Goal: Task Accomplishment & Management: Use online tool/utility

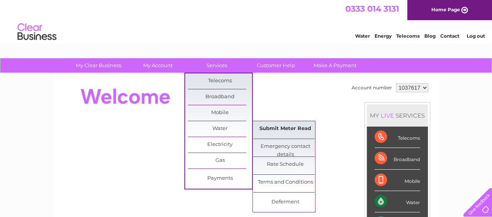
click at [283, 132] on link "Submit Meter Read" at bounding box center [285, 129] width 64 height 16
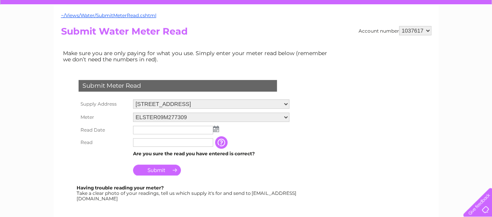
scroll to position [69, 0]
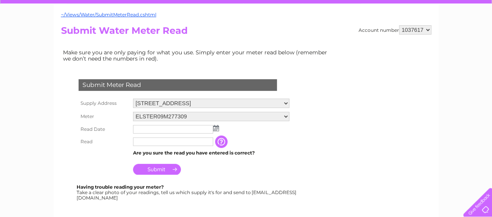
click at [215, 128] on img at bounding box center [216, 128] width 6 height 6
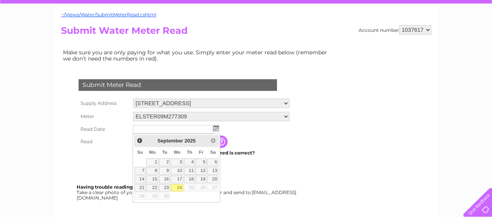
click at [180, 185] on link "24" at bounding box center [177, 188] width 12 height 8
type input "2025/09/24"
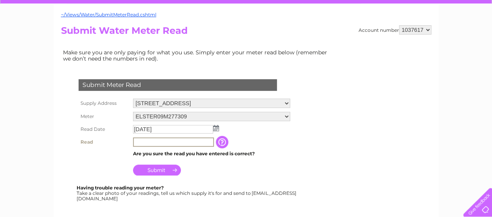
click at [142, 144] on input "text" at bounding box center [173, 142] width 81 height 9
type input "00059"
click at [156, 170] on input "Submit" at bounding box center [157, 169] width 48 height 11
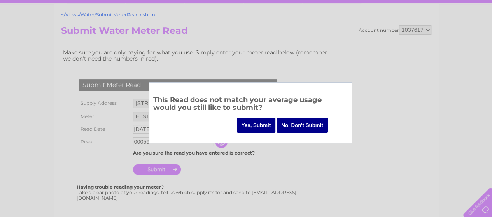
click at [251, 124] on input "Yes, Submit" at bounding box center [256, 125] width 39 height 15
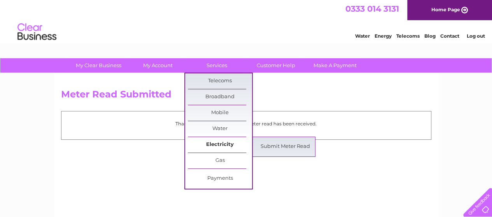
click at [216, 147] on link "Electricity" at bounding box center [220, 145] width 64 height 16
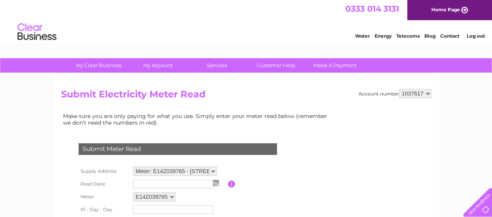
click at [216, 182] on img at bounding box center [216, 183] width 6 height 6
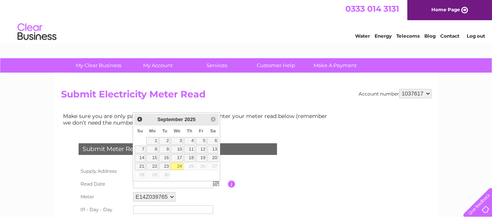
click at [179, 165] on link "24" at bounding box center [177, 167] width 12 height 8
type input "[DATE]"
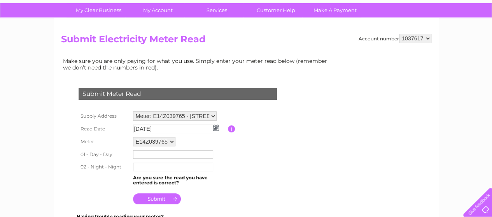
scroll to position [67, 0]
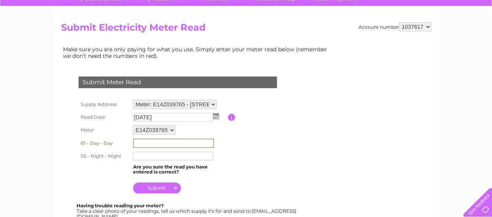
click at [144, 141] on input "text" at bounding box center [173, 143] width 81 height 9
type input "021785"
click at [137, 154] on input "text" at bounding box center [173, 155] width 81 height 9
type input "004971"
click at [157, 185] on input "submit" at bounding box center [157, 187] width 48 height 11
